Goal: Information Seeking & Learning: Learn about a topic

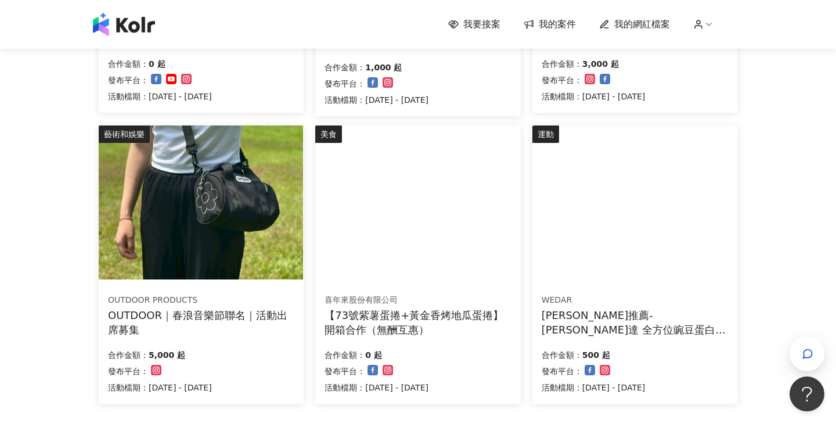
scroll to position [624, 0]
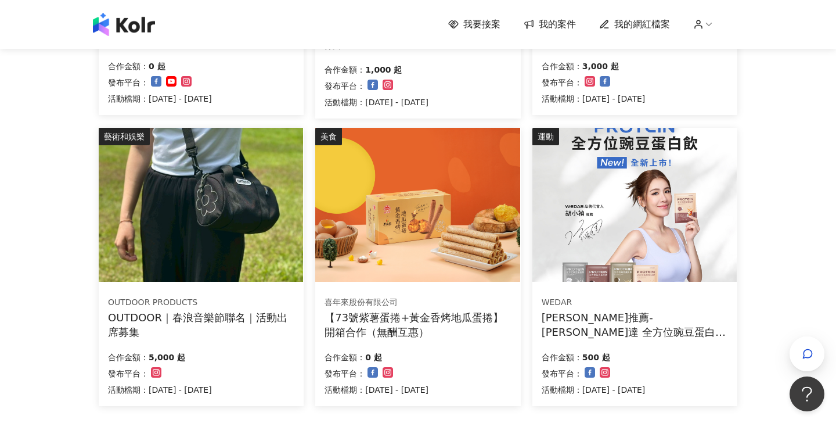
click at [260, 215] on img at bounding box center [201, 205] width 204 height 154
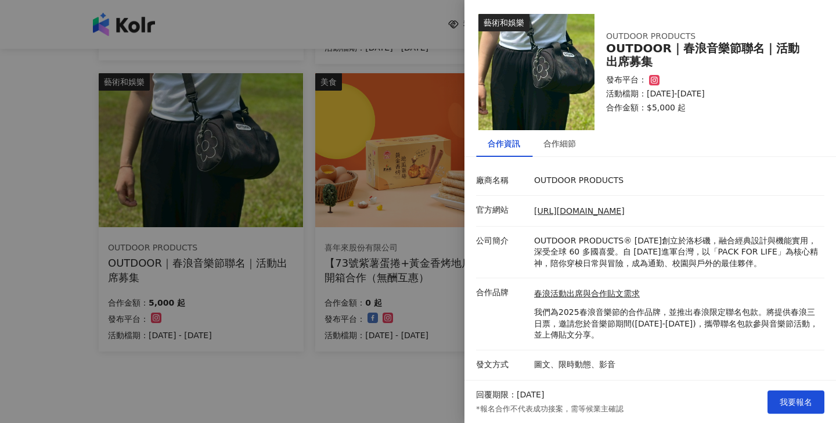
scroll to position [680, 0]
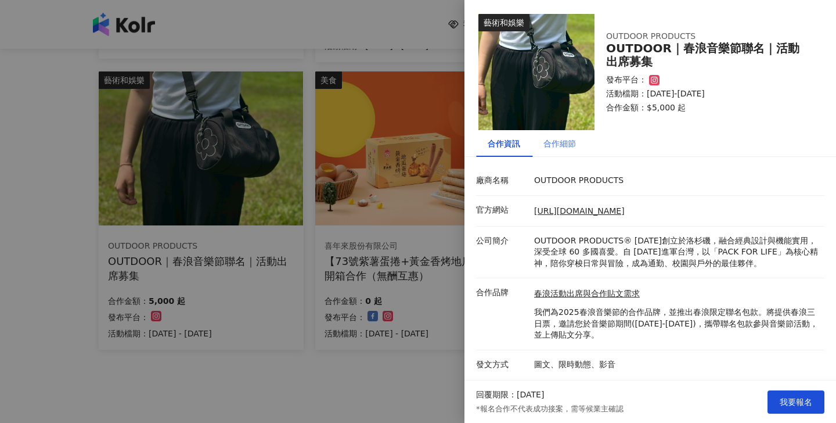
click at [563, 148] on div "合作細節" at bounding box center [559, 143] width 33 height 13
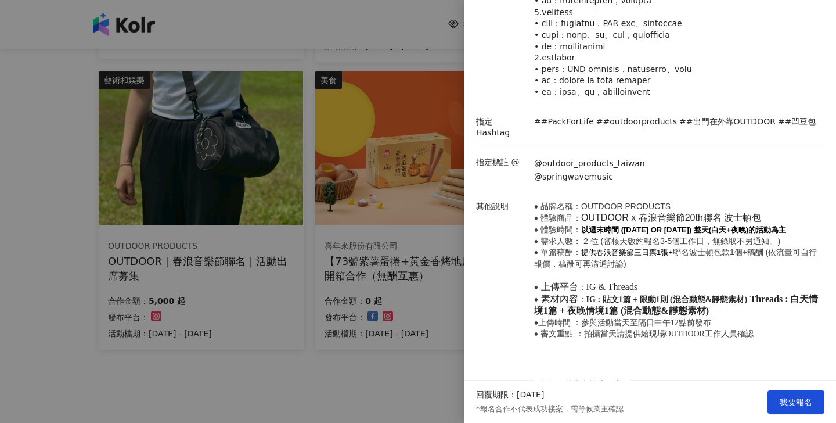
scroll to position [317, 0]
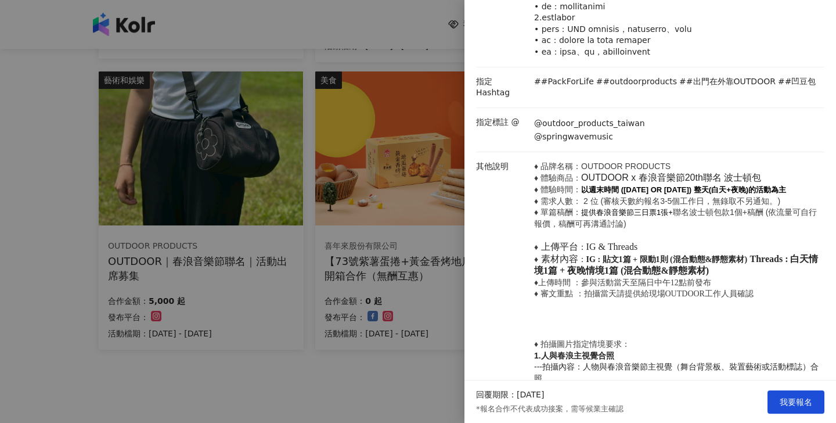
click at [374, 372] on div at bounding box center [418, 211] width 836 height 423
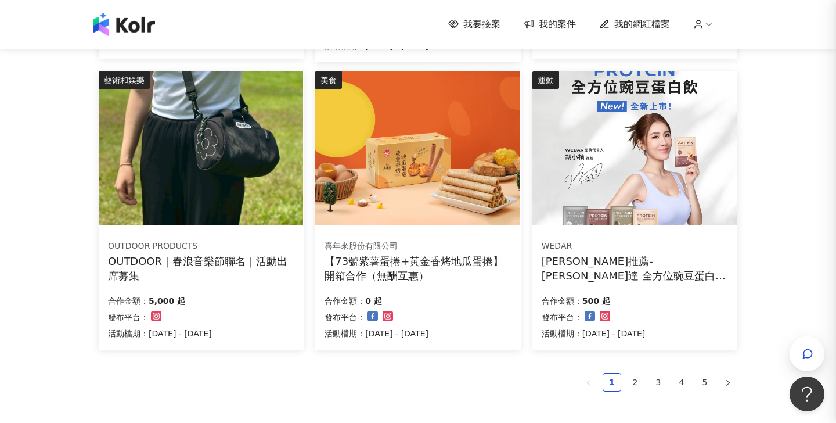
scroll to position [0, 0]
click at [636, 377] on link "2" at bounding box center [634, 381] width 17 height 17
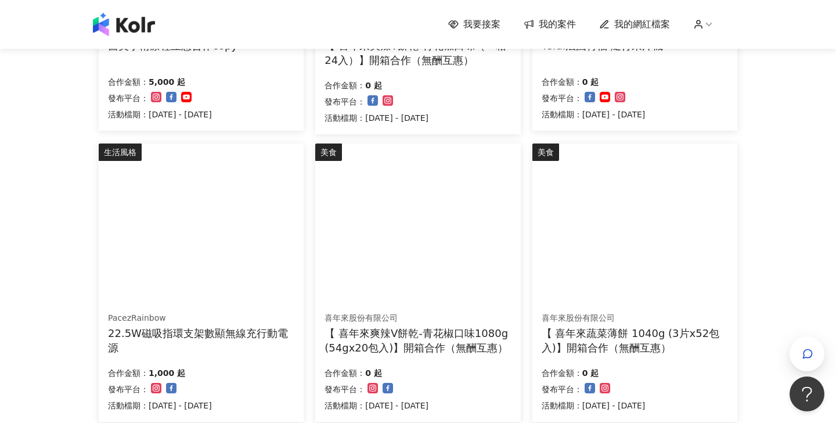
scroll to position [604, 0]
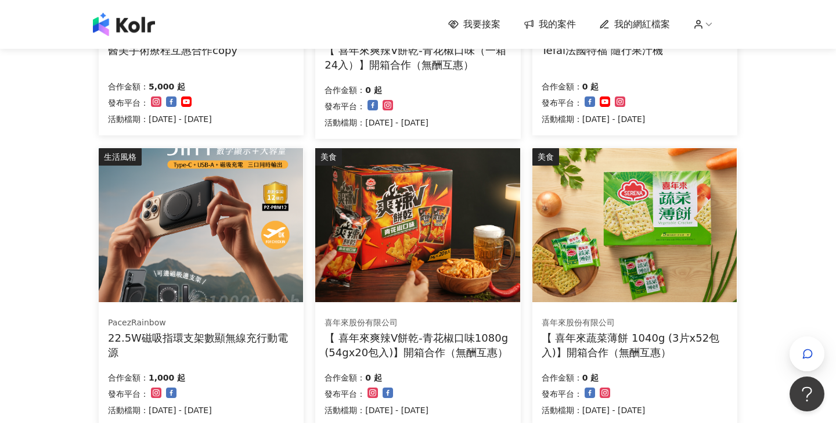
click at [213, 217] on img at bounding box center [201, 225] width 204 height 154
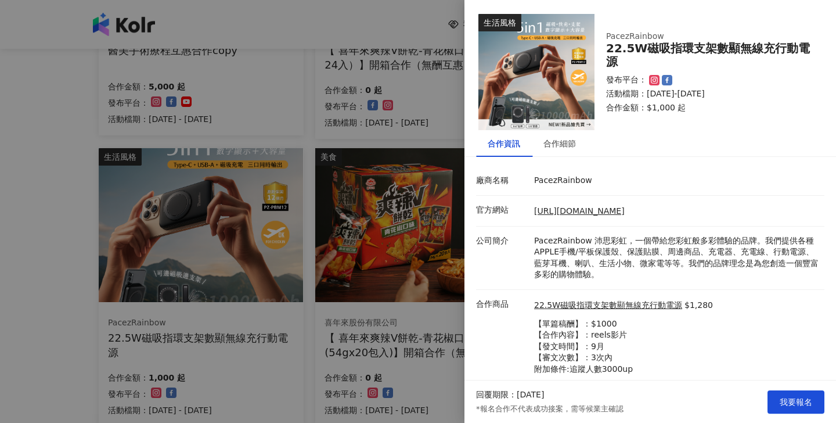
click at [4, 334] on div at bounding box center [418, 211] width 836 height 423
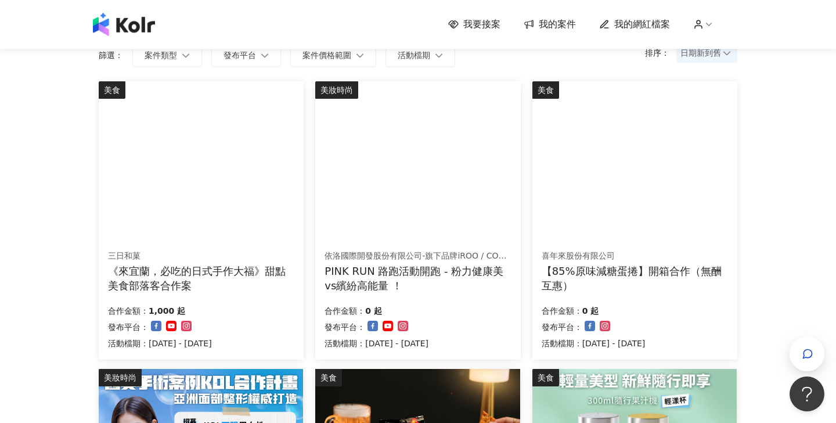
scroll to position [95, 0]
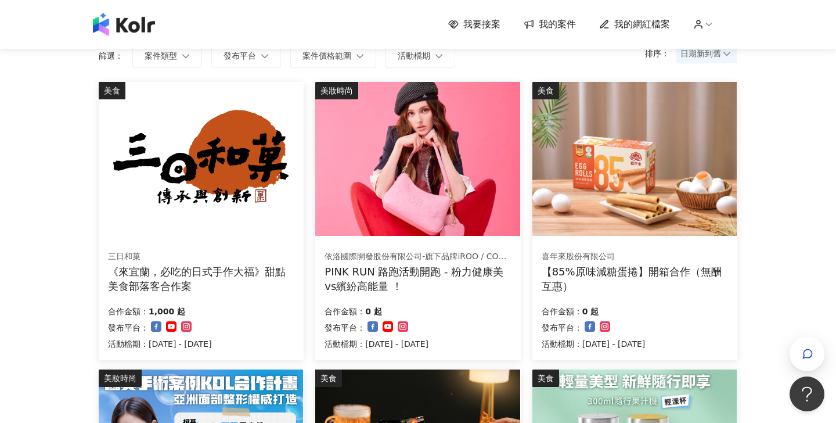
click at [397, 207] on img at bounding box center [417, 159] width 204 height 154
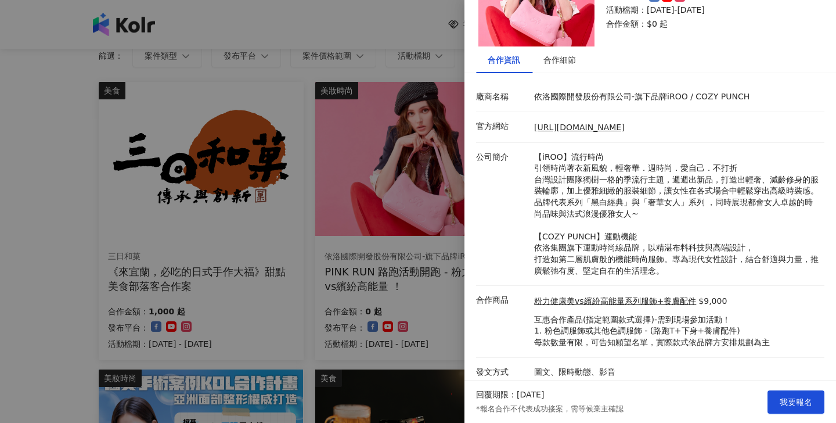
scroll to position [82, 0]
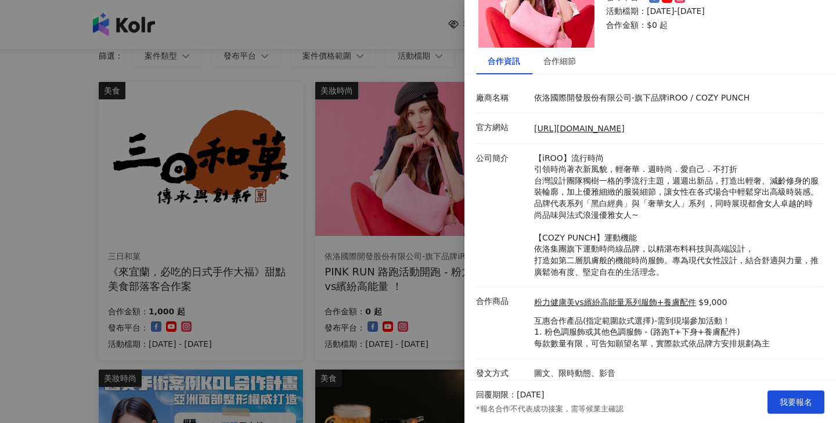
click at [39, 278] on div at bounding box center [418, 211] width 836 height 423
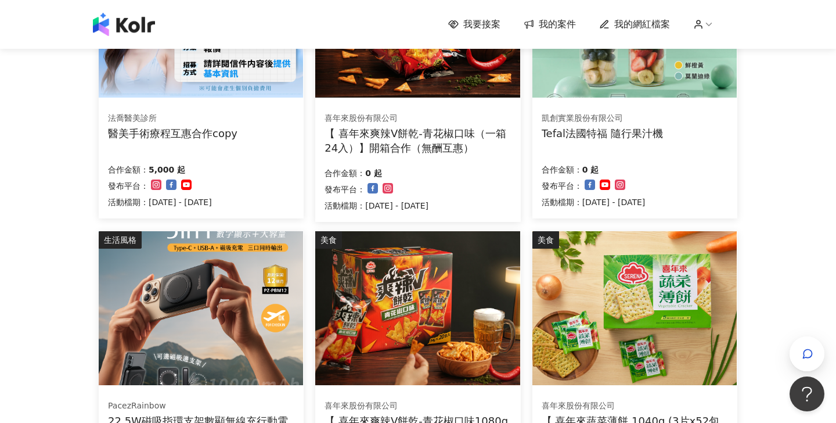
scroll to position [742, 0]
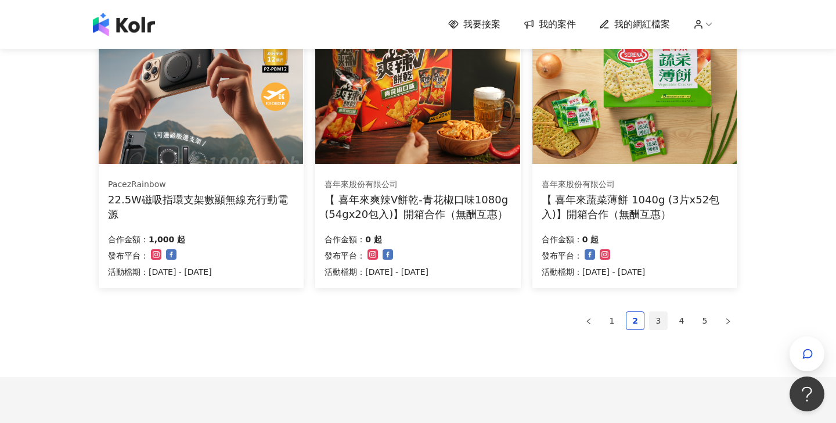
click at [657, 318] on link "3" at bounding box center [658, 320] width 17 height 17
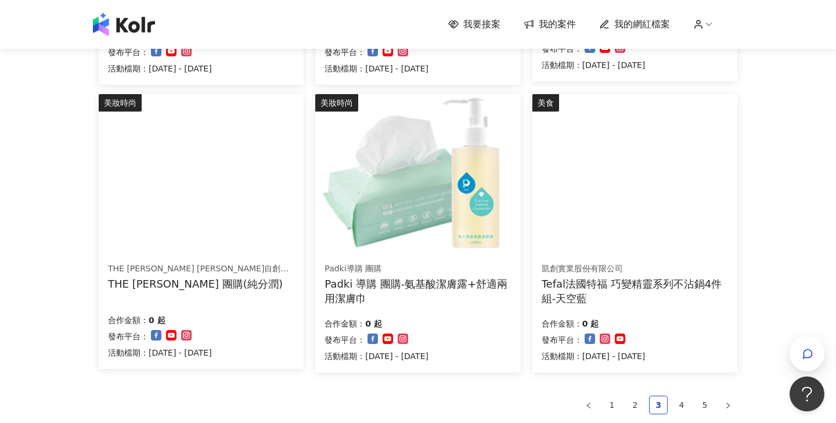
scroll to position [822, 0]
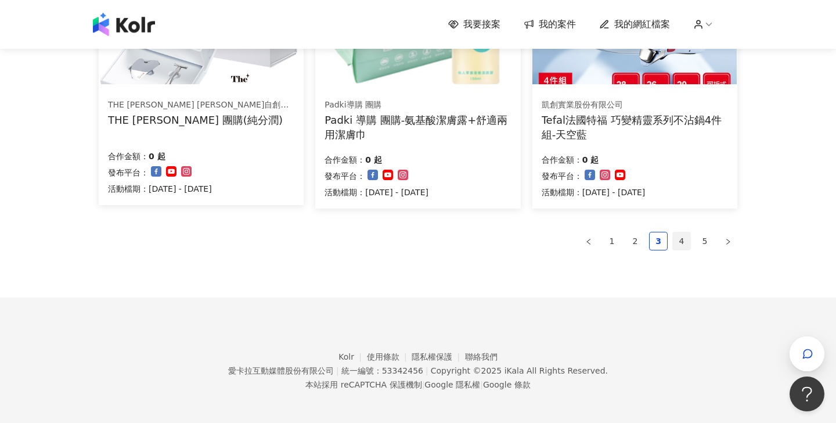
click at [687, 234] on link "4" at bounding box center [681, 240] width 17 height 17
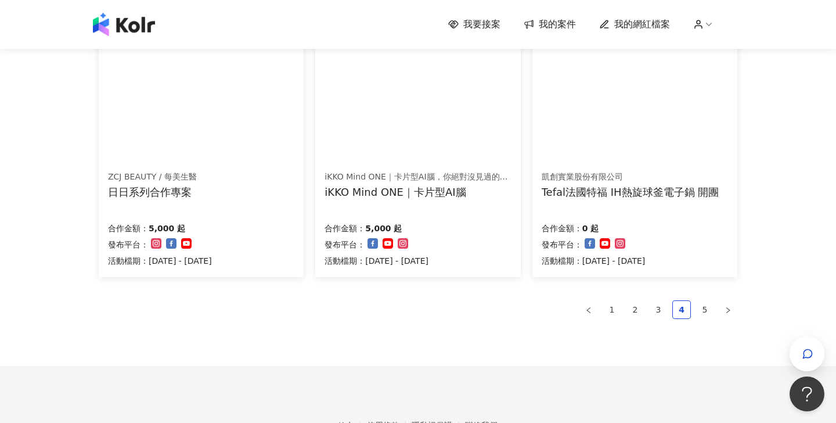
scroll to position [795, 0]
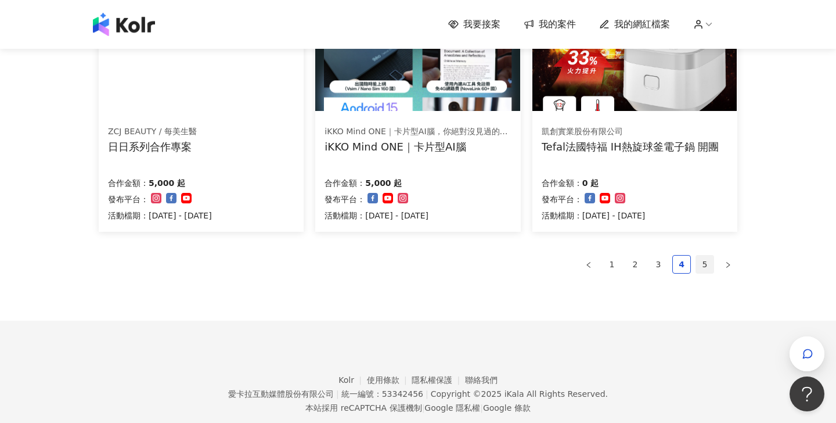
click at [700, 260] on link "5" at bounding box center [704, 263] width 17 height 17
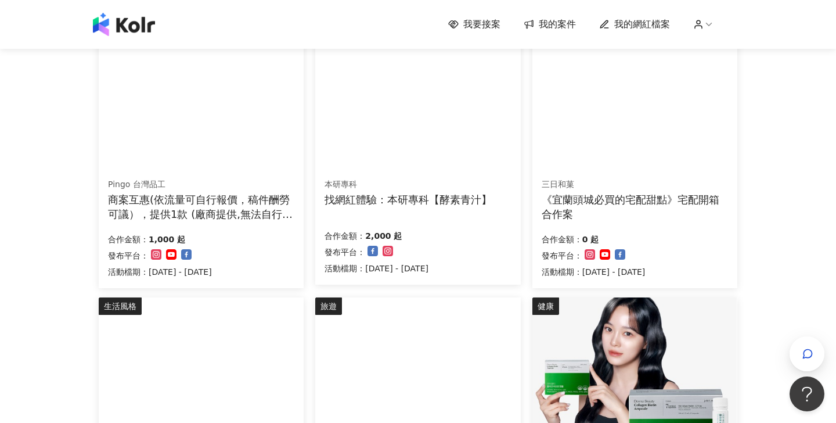
scroll to position [530, 0]
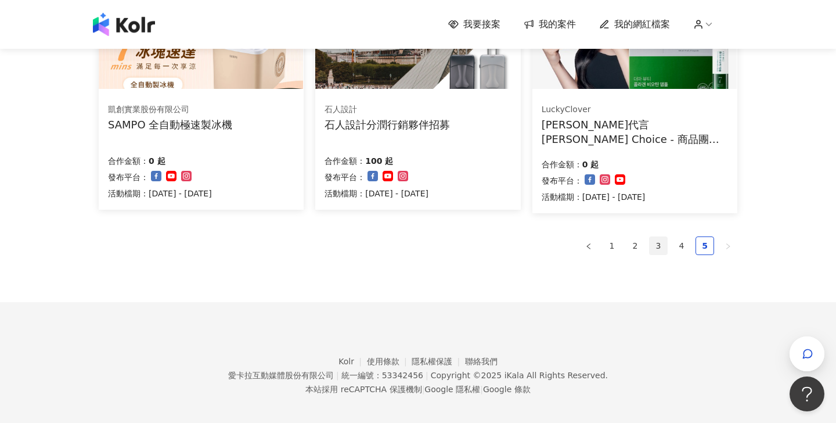
click at [656, 246] on link "3" at bounding box center [658, 245] width 17 height 17
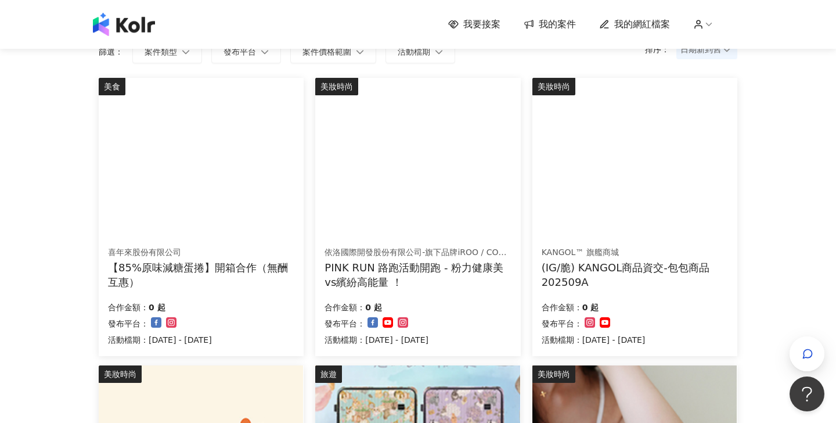
scroll to position [99, 0]
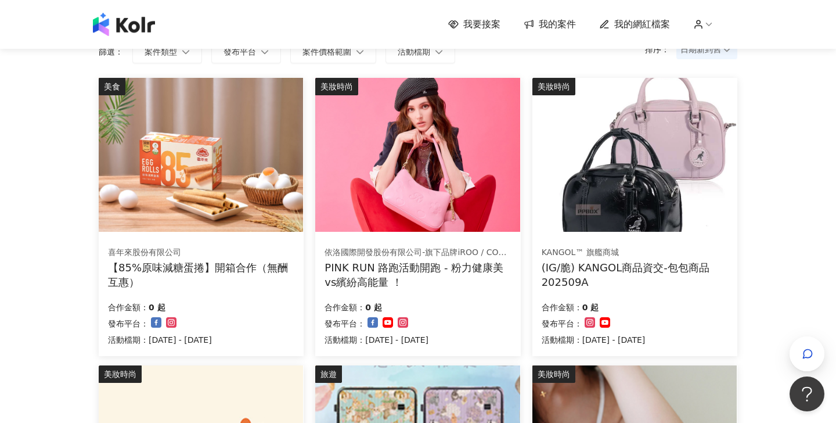
click at [670, 170] on img at bounding box center [634, 155] width 204 height 154
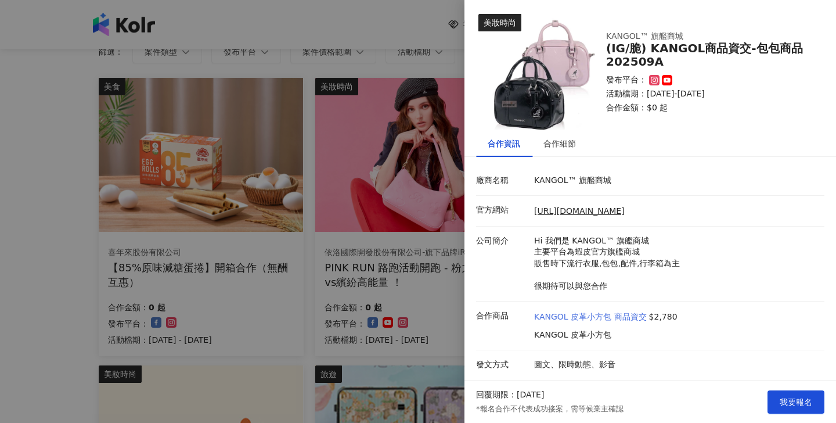
scroll to position [114, 0]
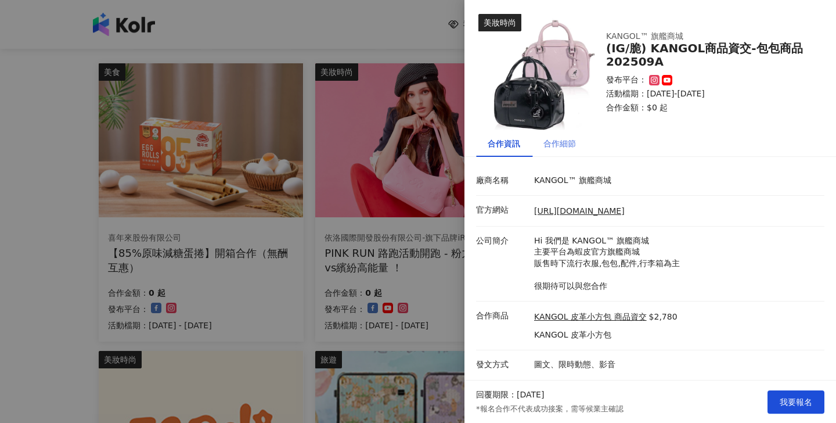
click at [564, 138] on div "合作細節" at bounding box center [559, 143] width 33 height 13
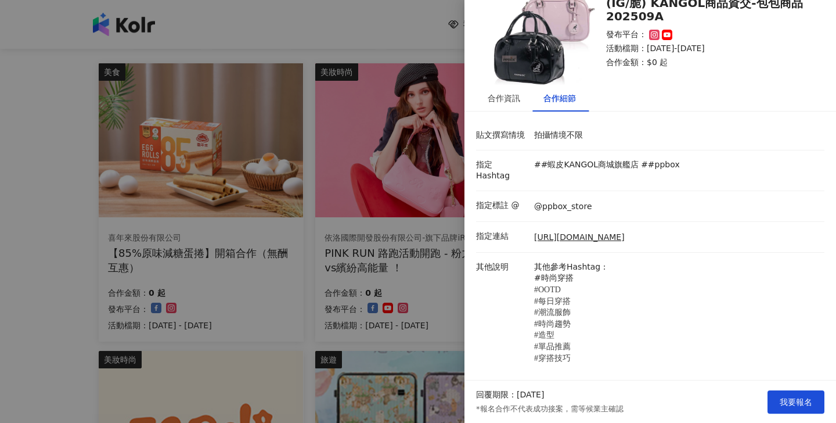
scroll to position [45, 0]
click at [414, 287] on div at bounding box center [418, 211] width 836 height 423
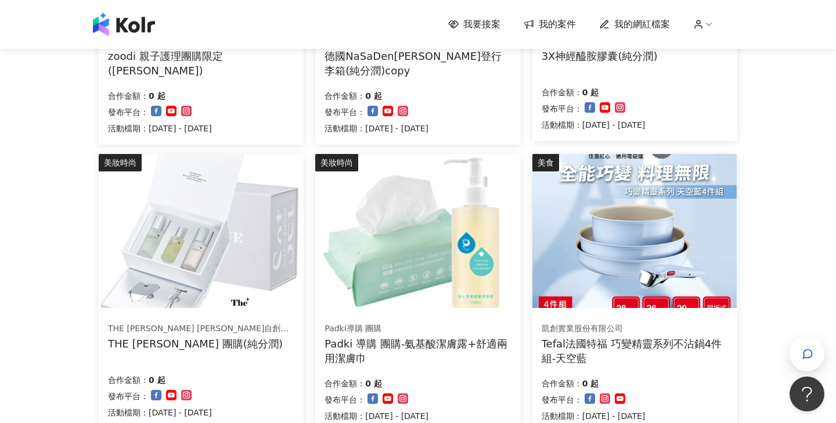
scroll to position [638, 0]
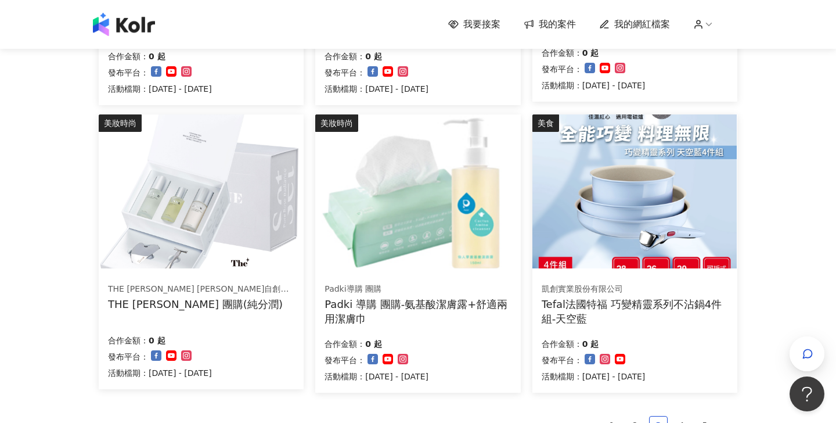
click at [618, 229] on img at bounding box center [634, 191] width 204 height 154
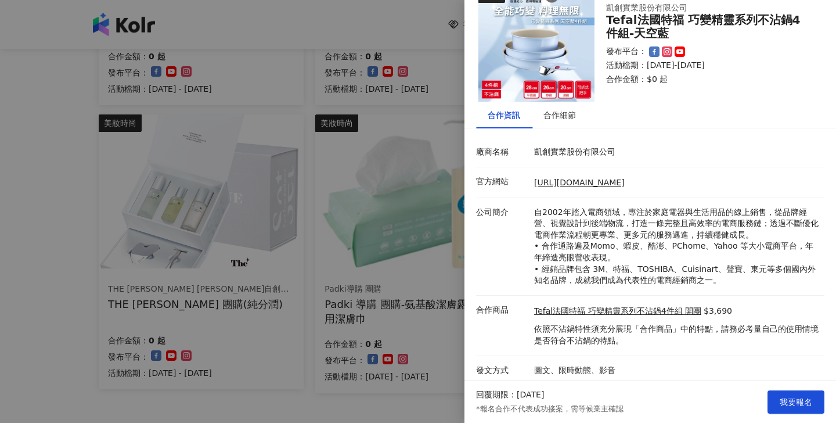
scroll to position [27, 0]
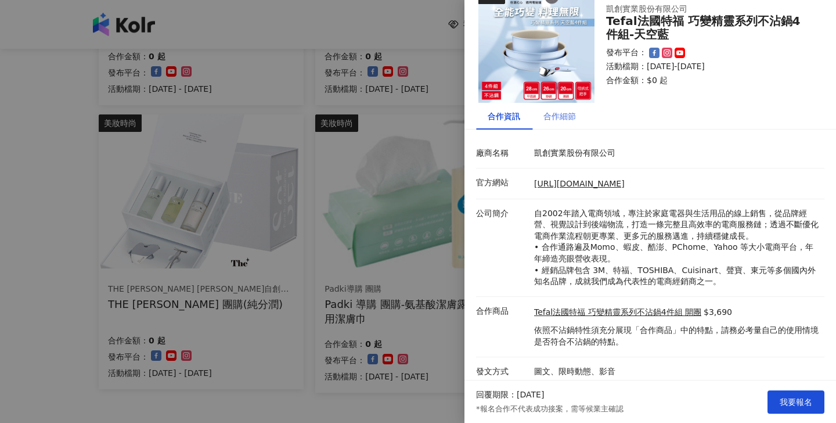
click at [571, 111] on div "合作細節" at bounding box center [559, 116] width 33 height 13
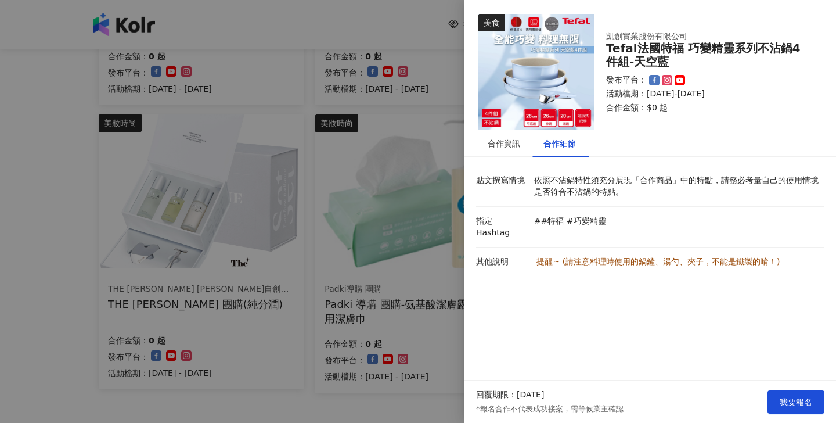
click at [37, 232] on div at bounding box center [418, 211] width 836 height 423
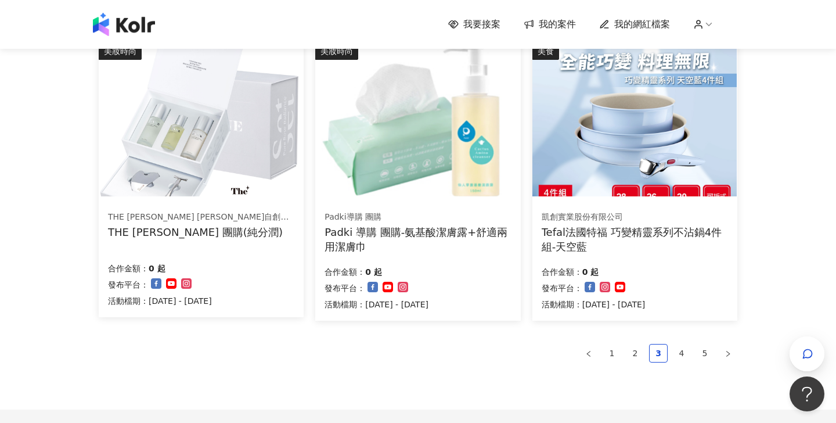
scroll to position [778, 0]
